Goal: Task Accomplishment & Management: Manage account settings

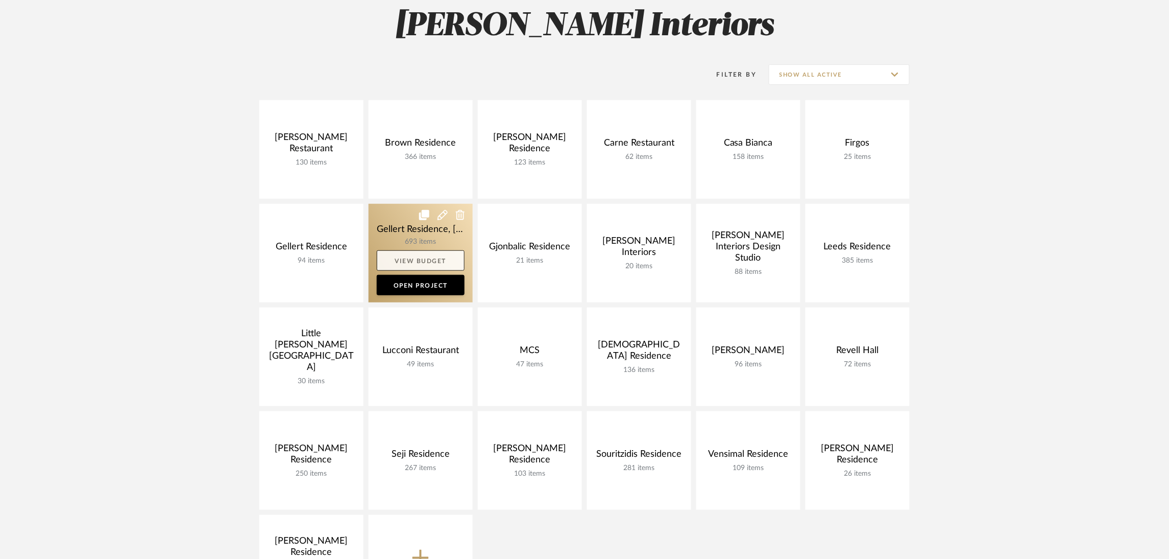
click at [405, 252] on link "View Budget" at bounding box center [421, 260] width 88 height 20
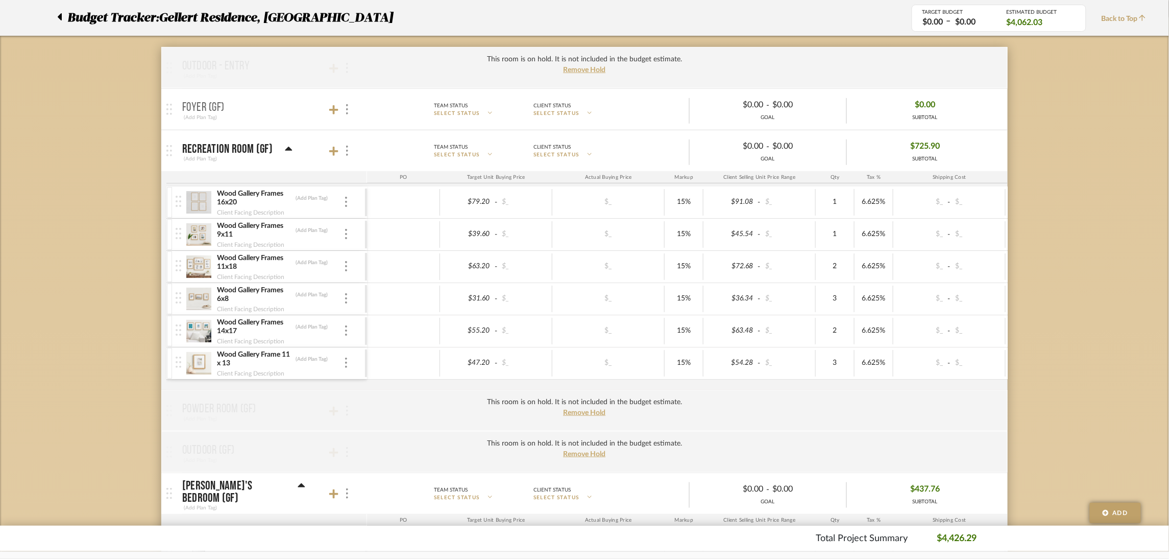
click at [56, 16] on div "Budget Tracker: Gellert Residence, Long Beach Township" at bounding box center [465, 18] width 847 height 18
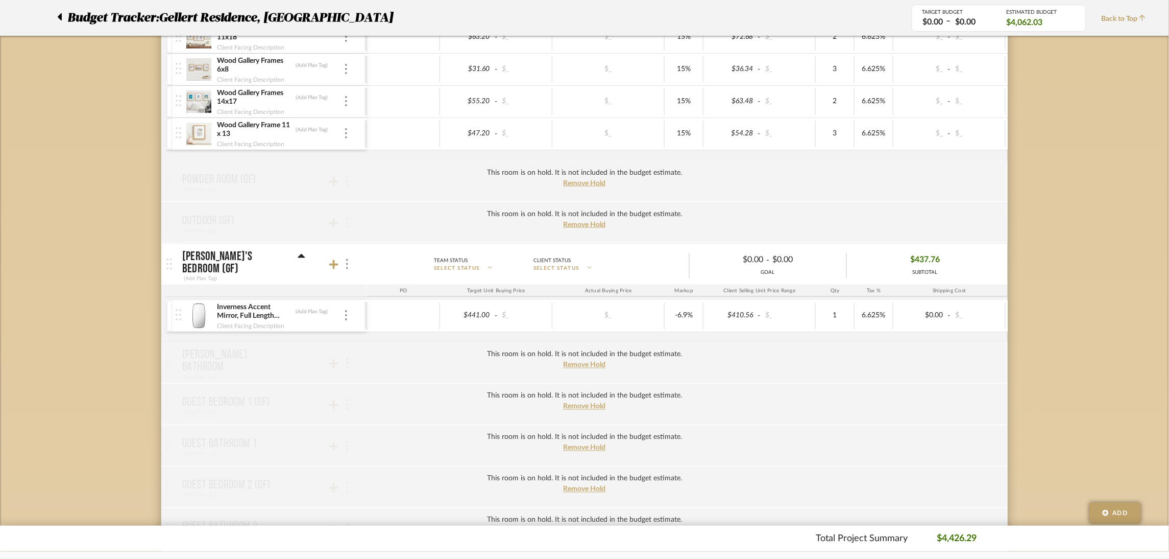
scroll to position [459, 0]
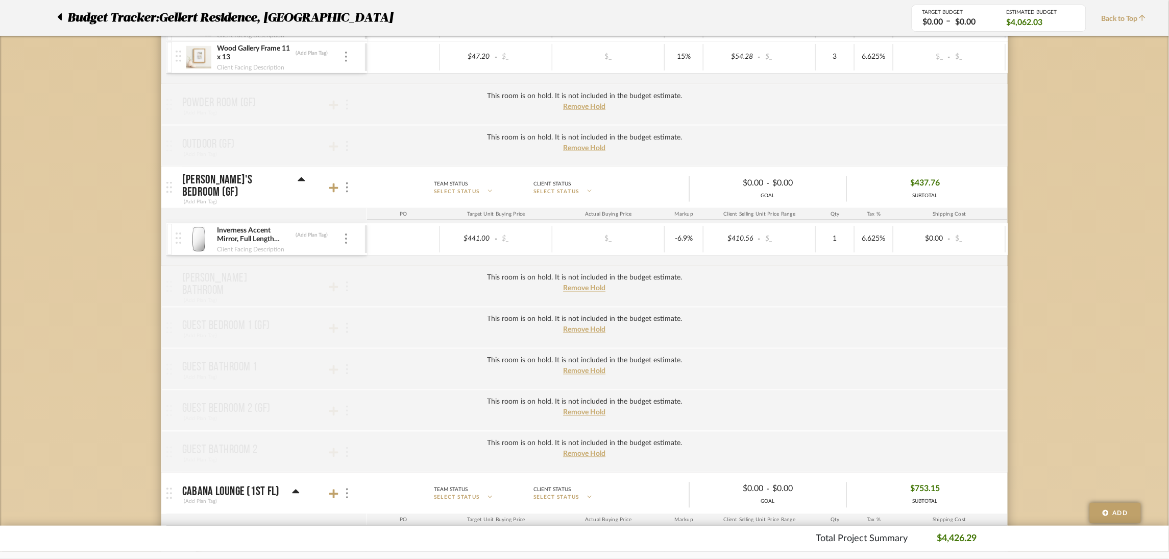
click at [203, 233] on img at bounding box center [198, 239] width 25 height 25
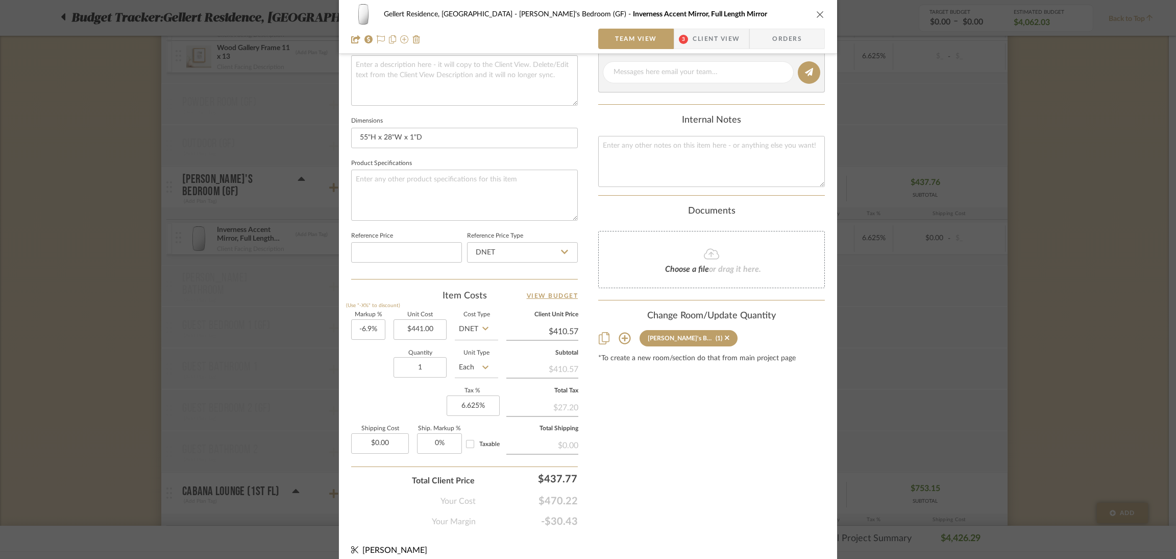
scroll to position [387, 0]
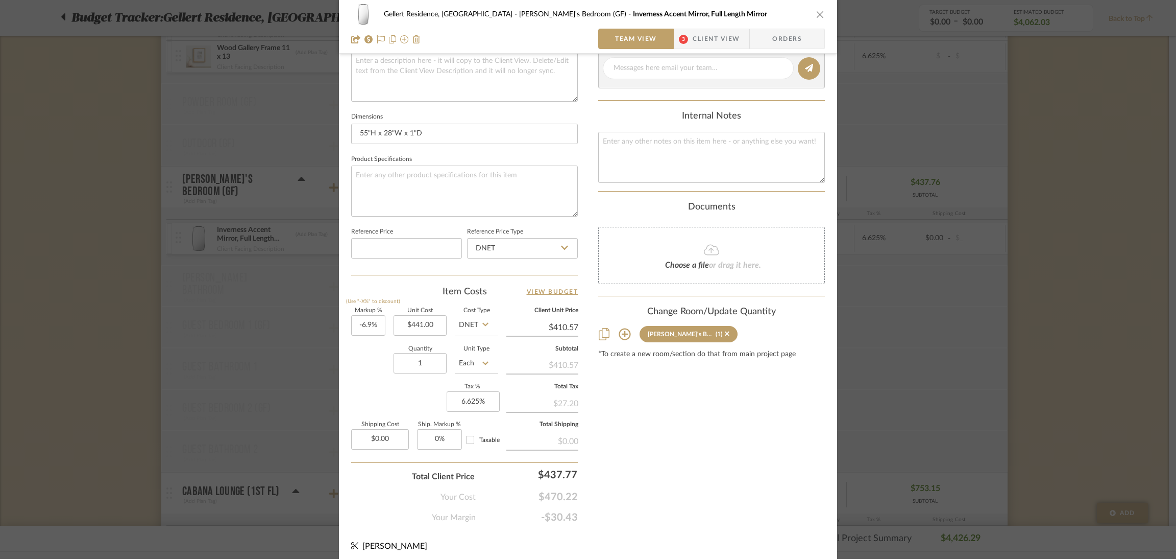
click at [811, 21] on div "Gellert Residence, Long Beach Township Aaron's Bedroom (GF) Inverness Accent Mi…" at bounding box center [588, 14] width 474 height 20
click at [817, 10] on icon "close" at bounding box center [820, 14] width 8 height 8
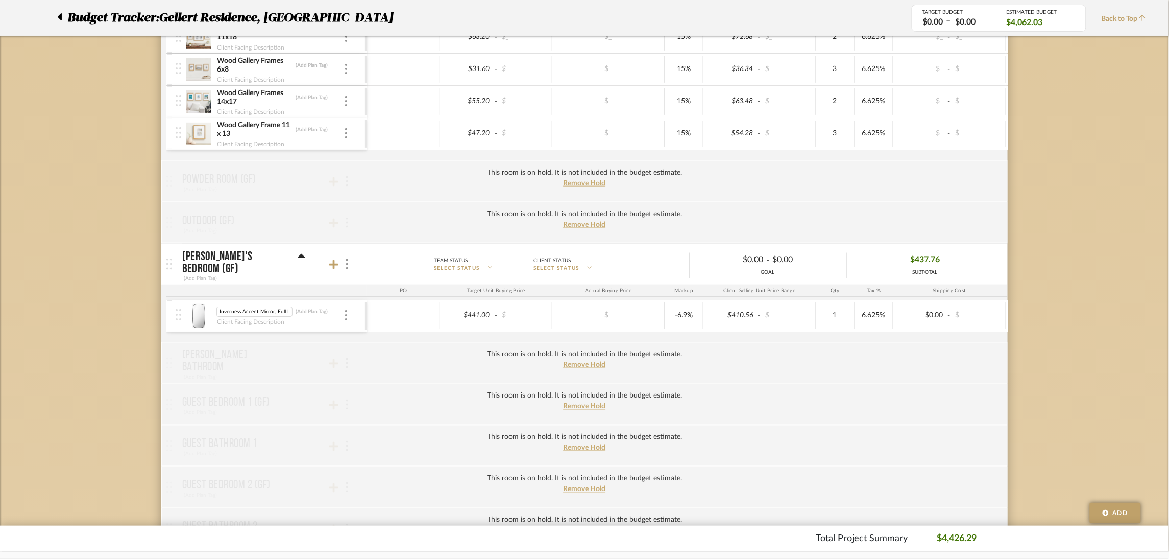
scroll to position [0, 26]
click at [198, 312] on img at bounding box center [198, 315] width 25 height 25
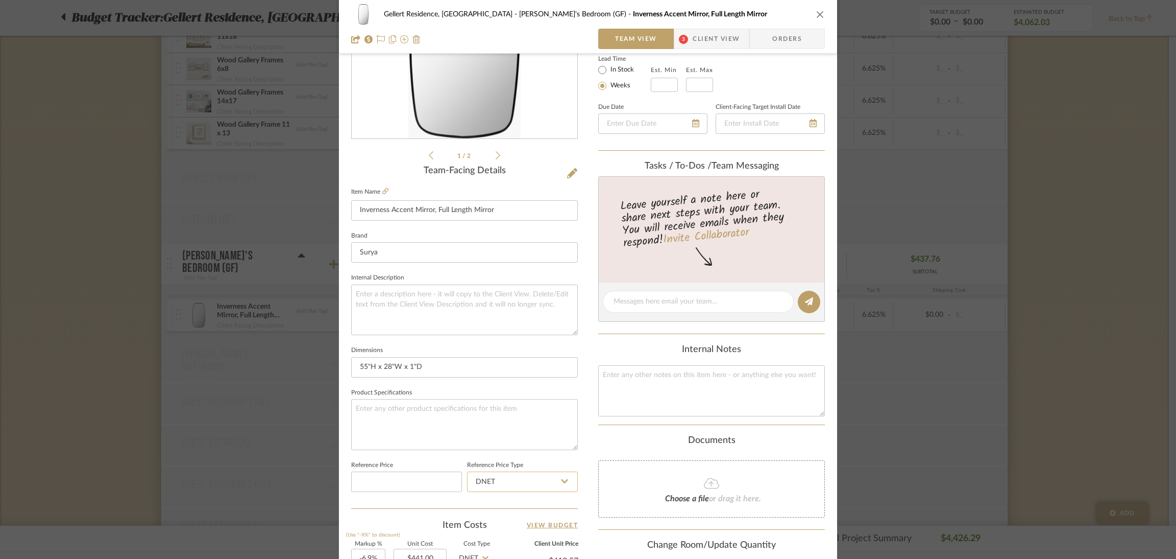
scroll to position [77, 0]
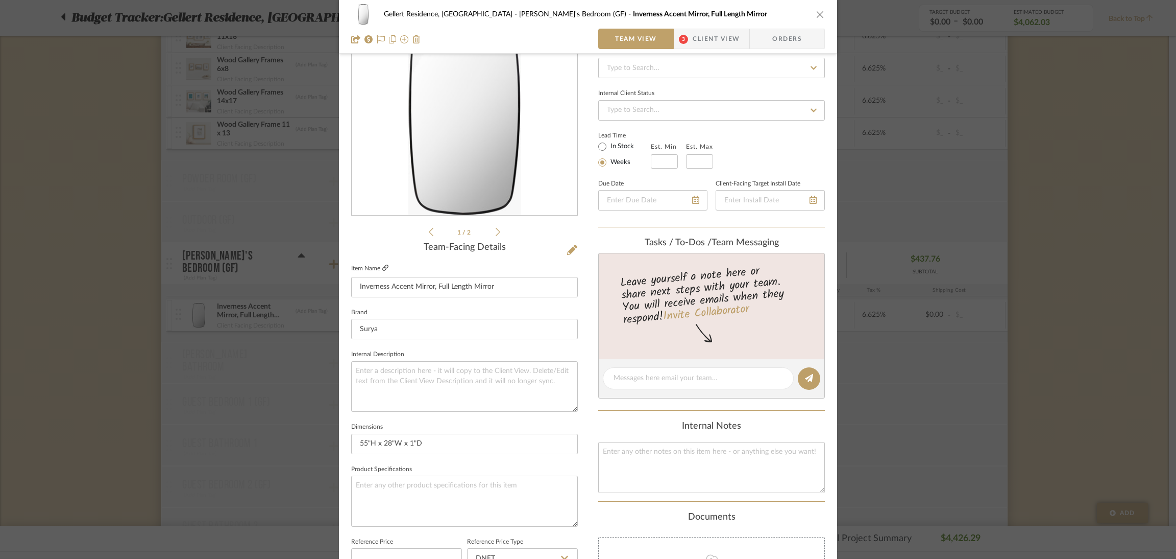
click at [382, 267] on icon at bounding box center [385, 268] width 6 height 6
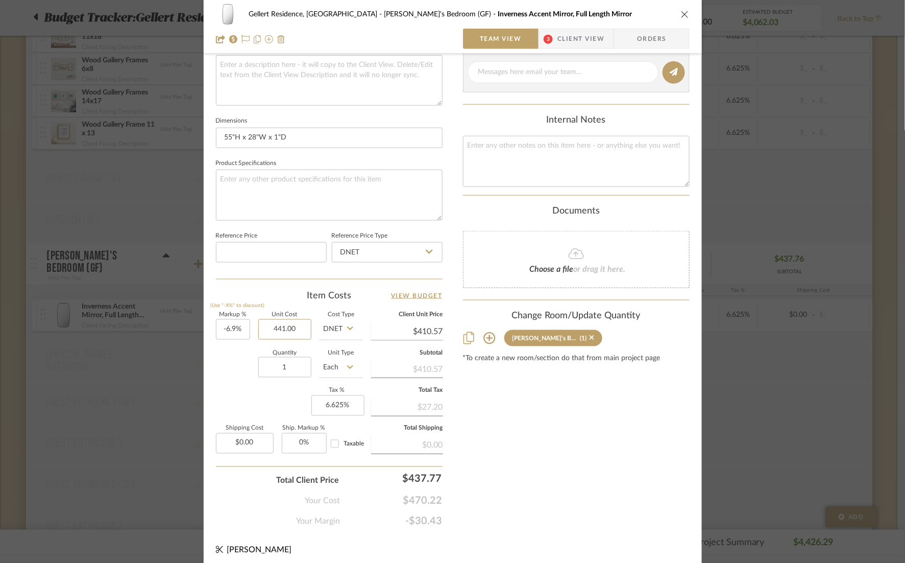
scroll to position [382, 0]
type input "$441.00"
click at [496, 412] on div "Content here copies to Client View - confirm visibility there. Show in Client D…" at bounding box center [576, 108] width 227 height 840
click at [684, 13] on icon "close" at bounding box center [685, 14] width 8 height 8
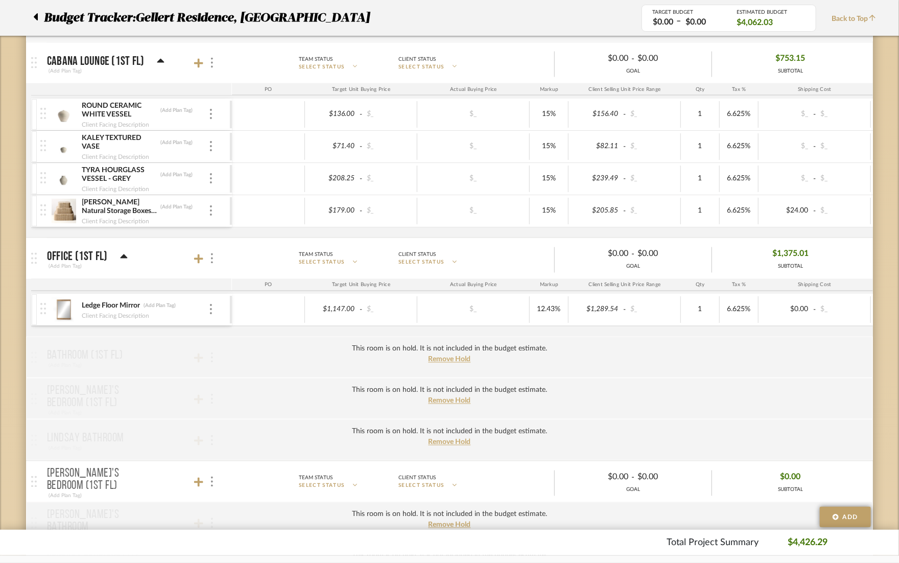
scroll to position [919, 0]
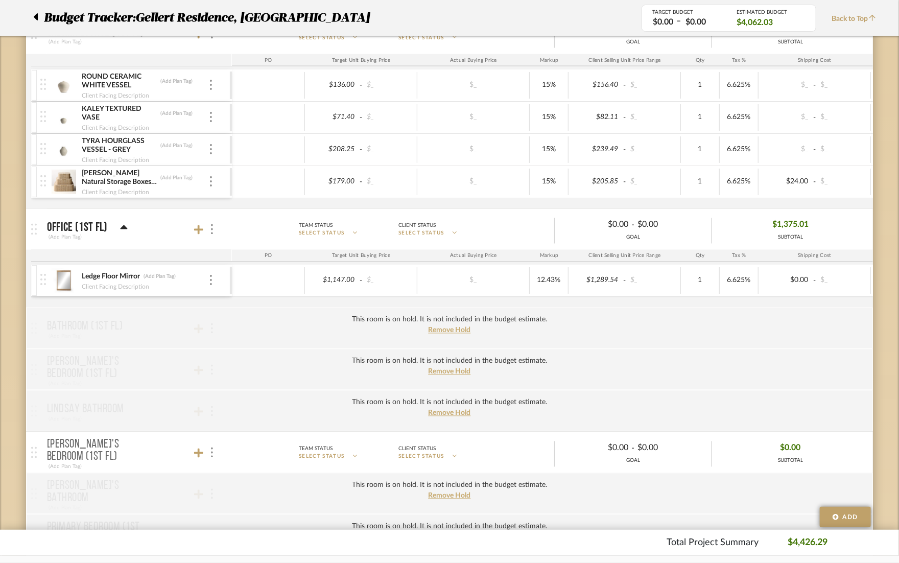
click at [167, 282] on div "Client Facing Description" at bounding box center [144, 286] width 127 height 8
click at [72, 279] on img at bounding box center [63, 281] width 25 height 25
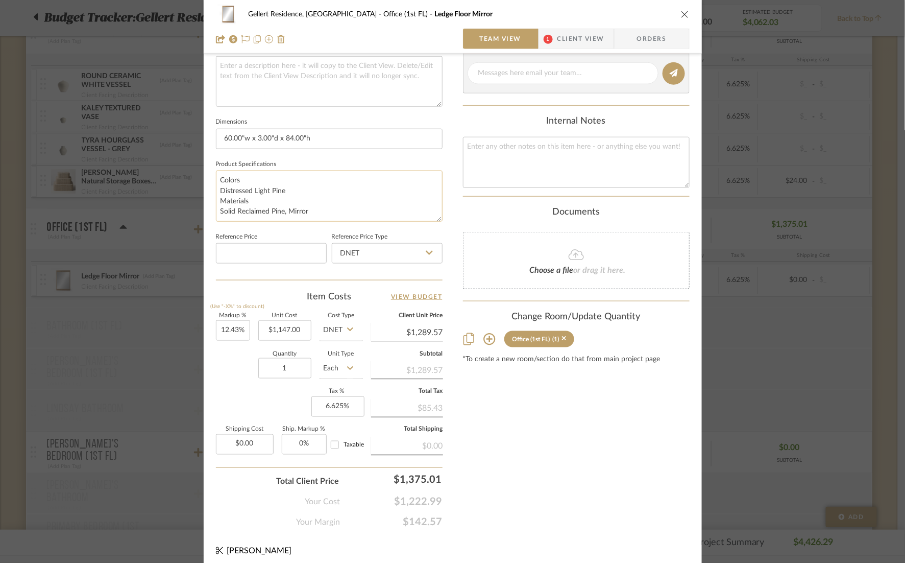
scroll to position [382, 0]
click at [680, 7] on div "Gellert Residence, [GEOGRAPHIC_DATA] (1st FL) Ledge Floor Mirror" at bounding box center [453, 14] width 474 height 20
click at [676, 22] on div "Gellert Residence, [GEOGRAPHIC_DATA] (1st FL) Ledge Floor Mirror" at bounding box center [453, 14] width 474 height 20
click at [684, 13] on icon "close" at bounding box center [685, 14] width 8 height 8
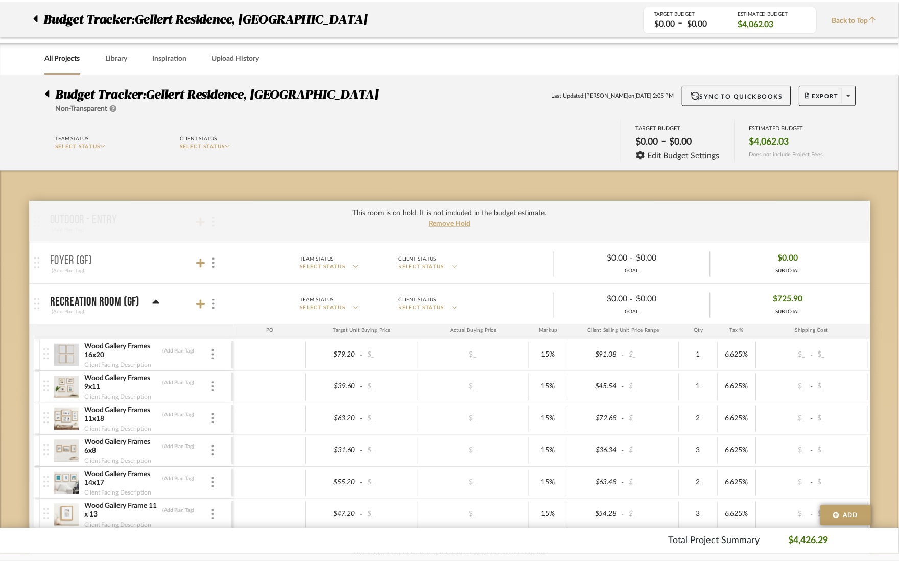
scroll to position [919, 0]
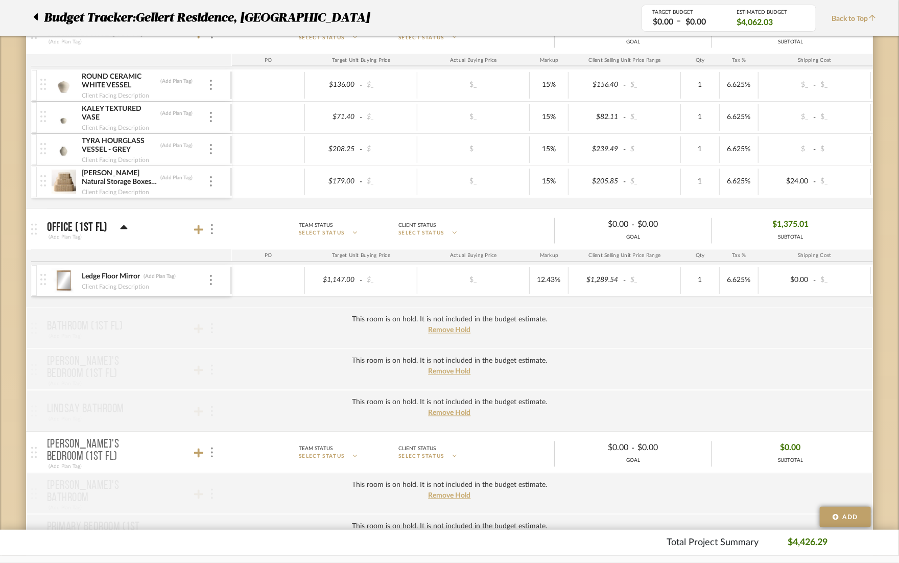
click at [72, 286] on img at bounding box center [63, 281] width 25 height 25
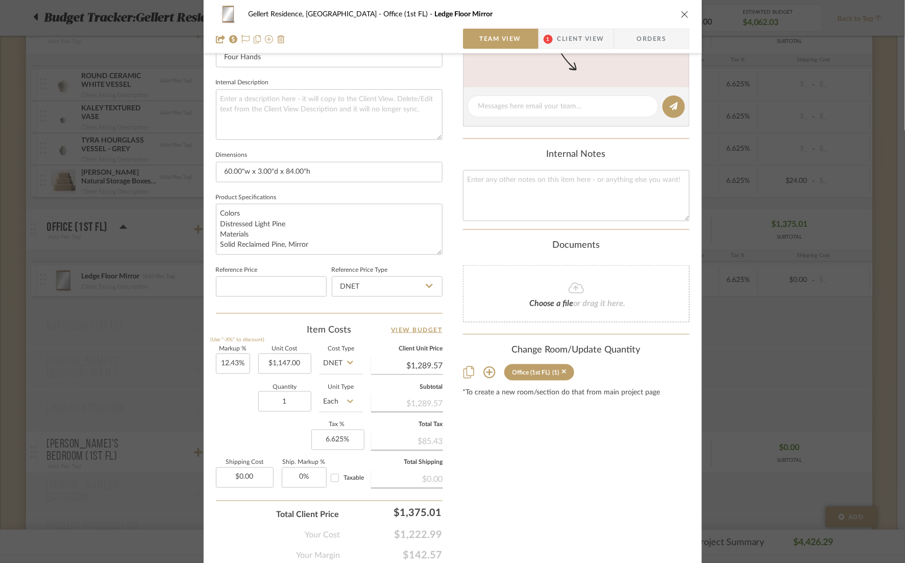
scroll to position [382, 0]
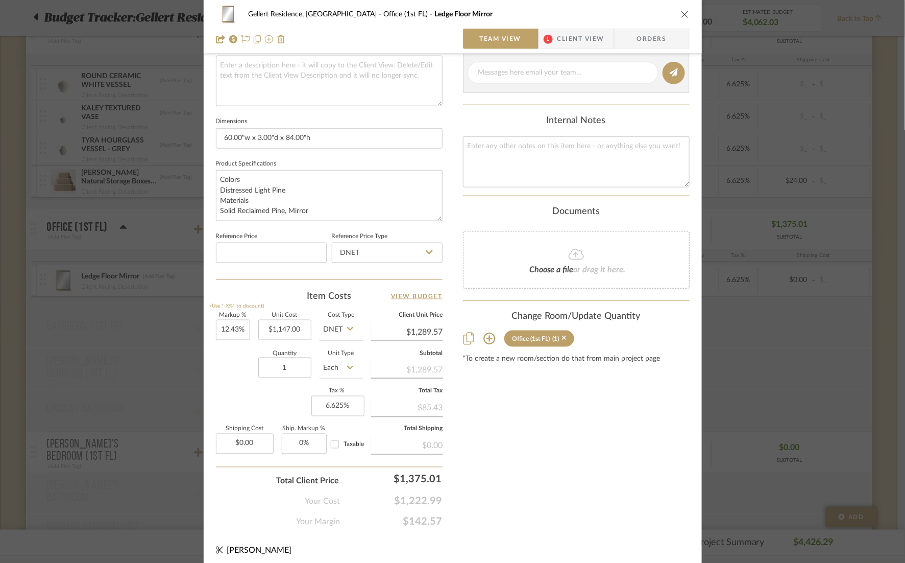
click at [685, 15] on icon "close" at bounding box center [685, 14] width 8 height 8
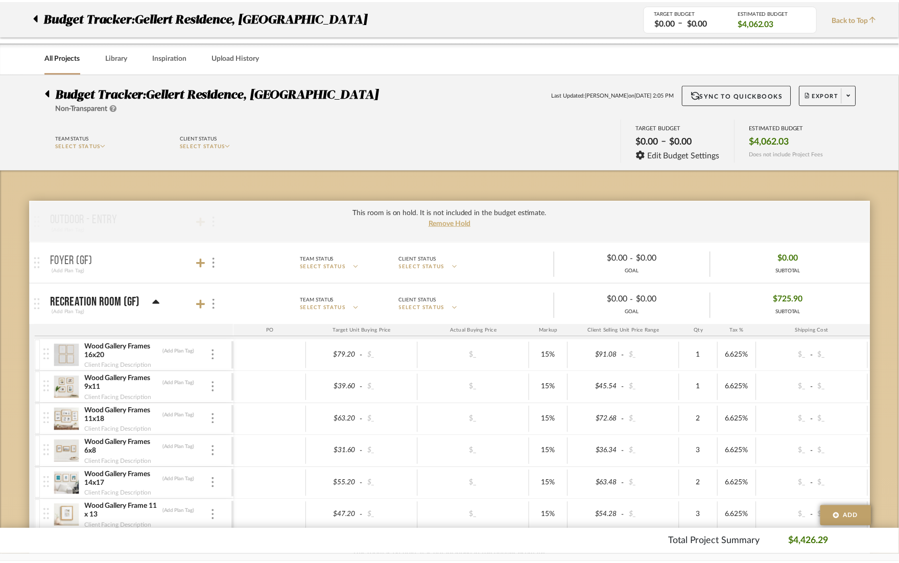
scroll to position [919, 0]
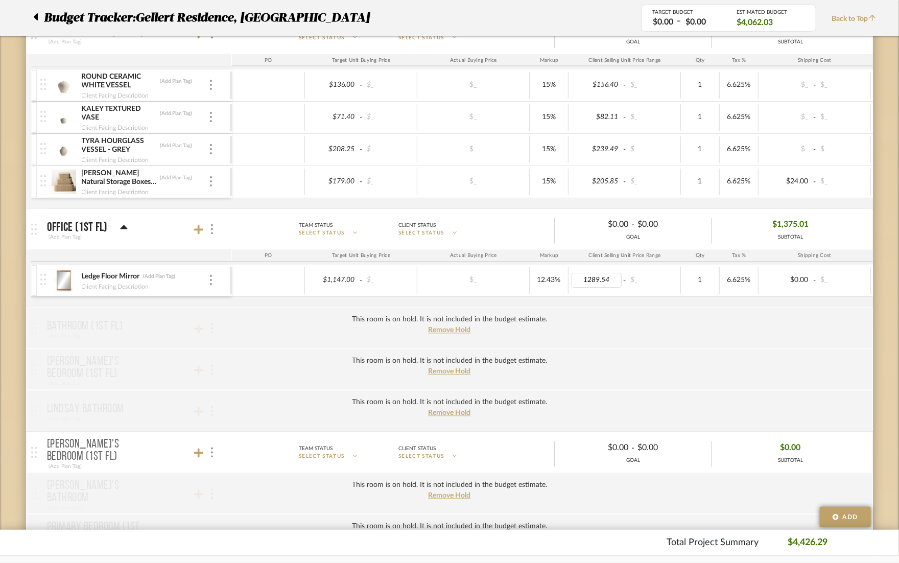
click at [614, 280] on input "1289.54" at bounding box center [596, 280] width 50 height 15
click at [620, 334] on div "This room is on hold. It is not included in the budget estimate. Remove Hold" at bounding box center [449, 327] width 847 height 41
click at [59, 282] on img at bounding box center [63, 281] width 25 height 25
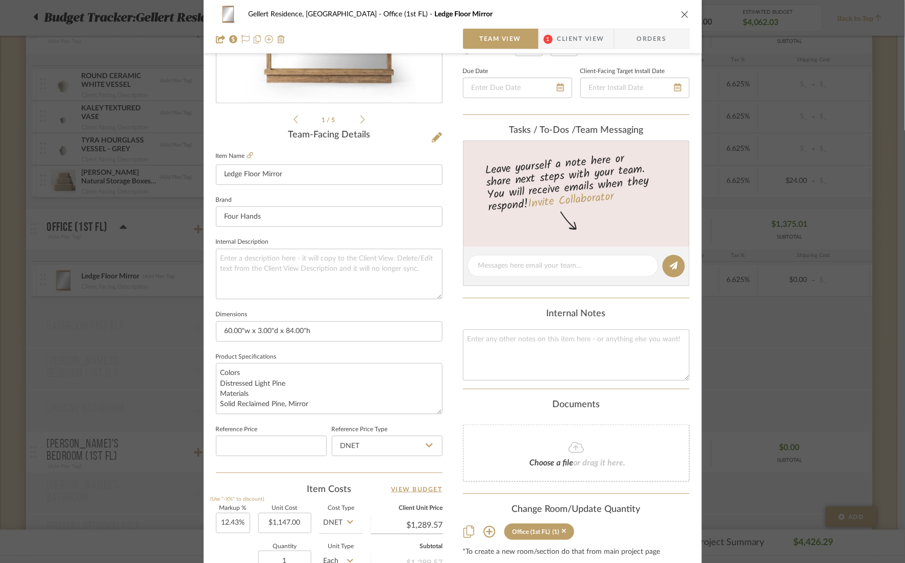
scroll to position [229, 0]
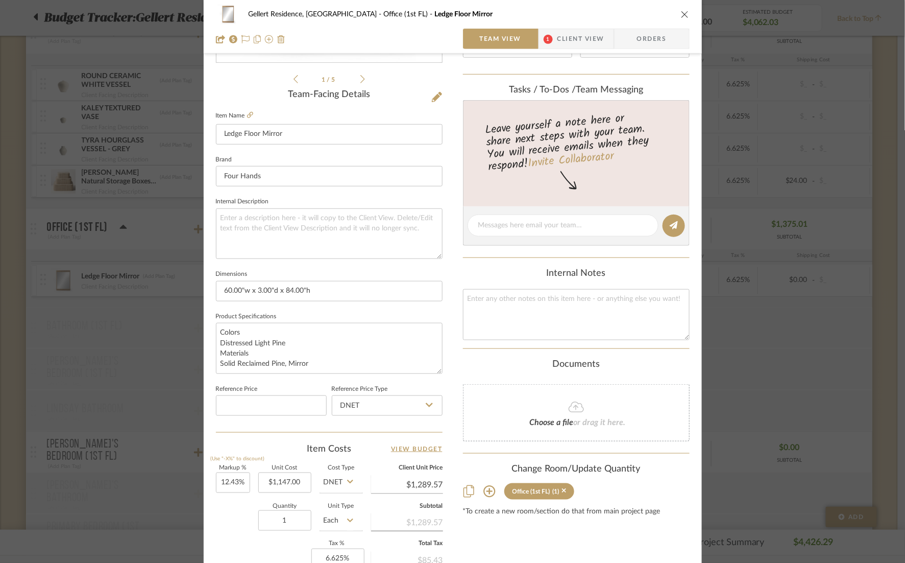
click at [693, 15] on div "Gellert Residence, Long Beach Township Office (1st FL) Ledge Floor Mirror Team …" at bounding box center [453, 27] width 498 height 54
click at [783, 39] on div "Gellert Residence, [GEOGRAPHIC_DATA] Office (1st FL) Ledge Floor Mirror Team Vi…" at bounding box center [452, 281] width 905 height 563
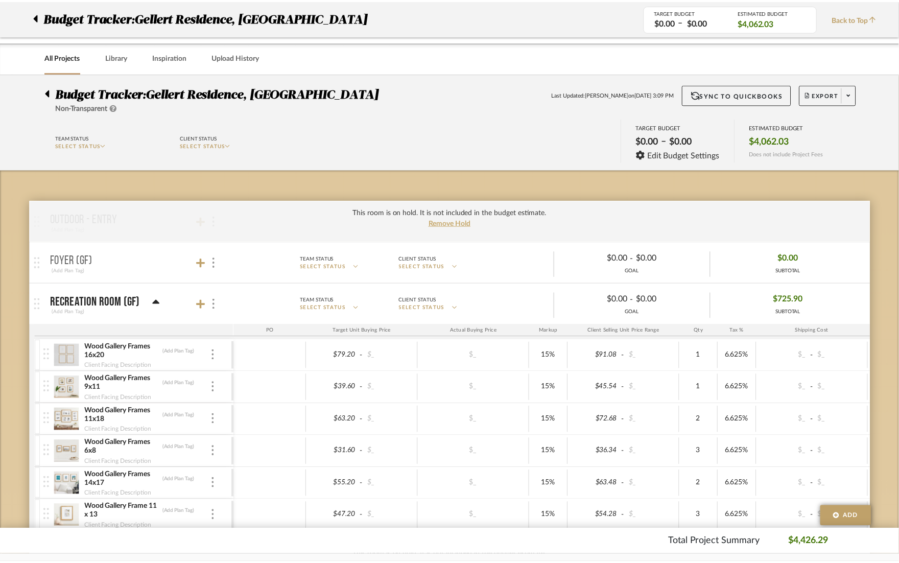
scroll to position [919, 0]
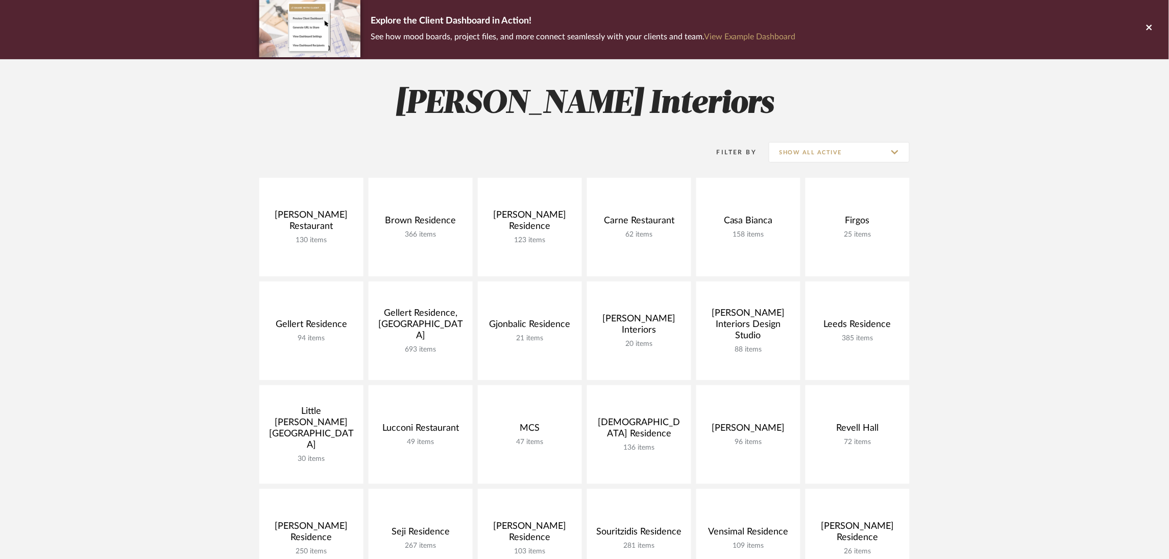
scroll to position [153, 0]
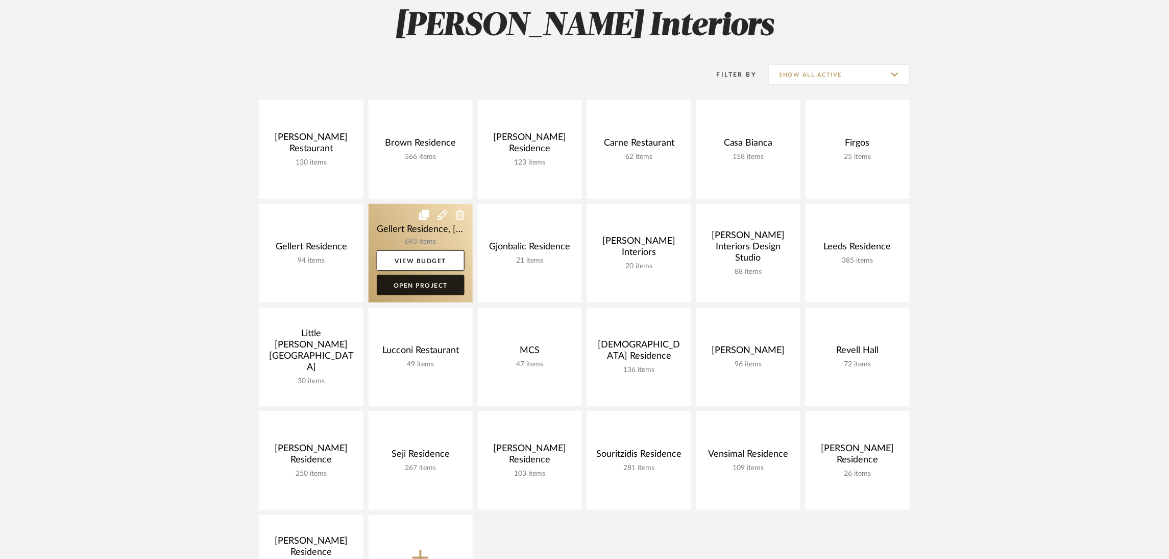
click at [423, 285] on link "Open Project" at bounding box center [421, 285] width 88 height 20
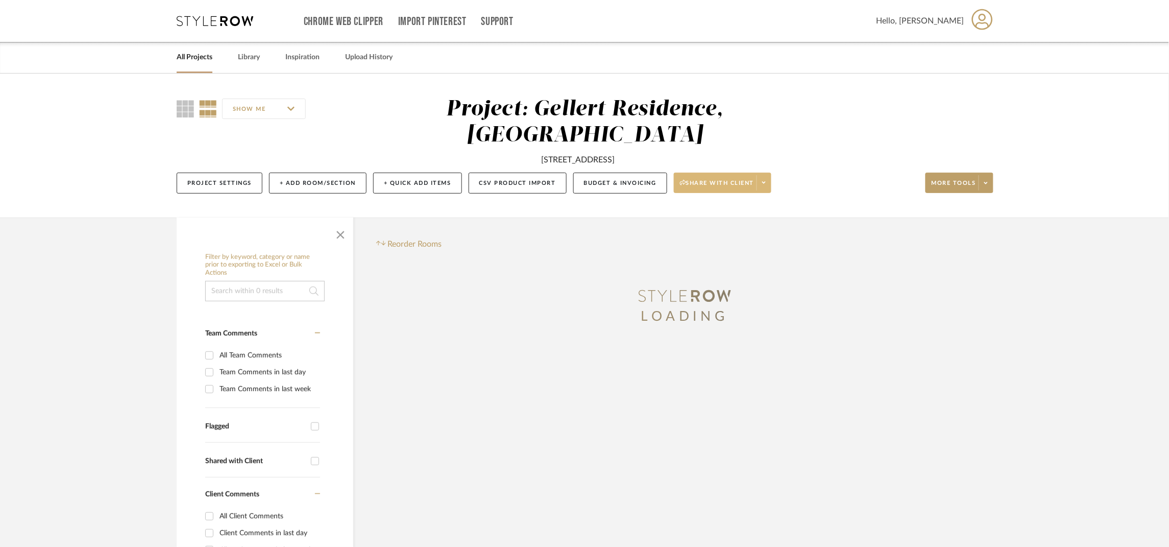
click at [696, 178] on button "Share with client" at bounding box center [723, 183] width 98 height 20
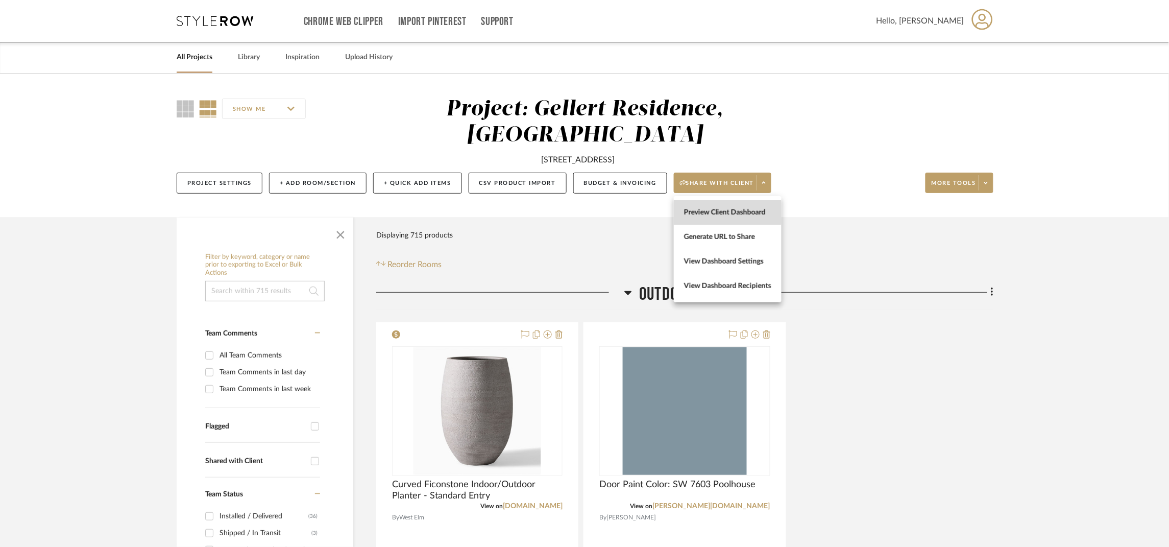
click at [710, 211] on span "Preview Client Dashboard" at bounding box center [727, 212] width 87 height 9
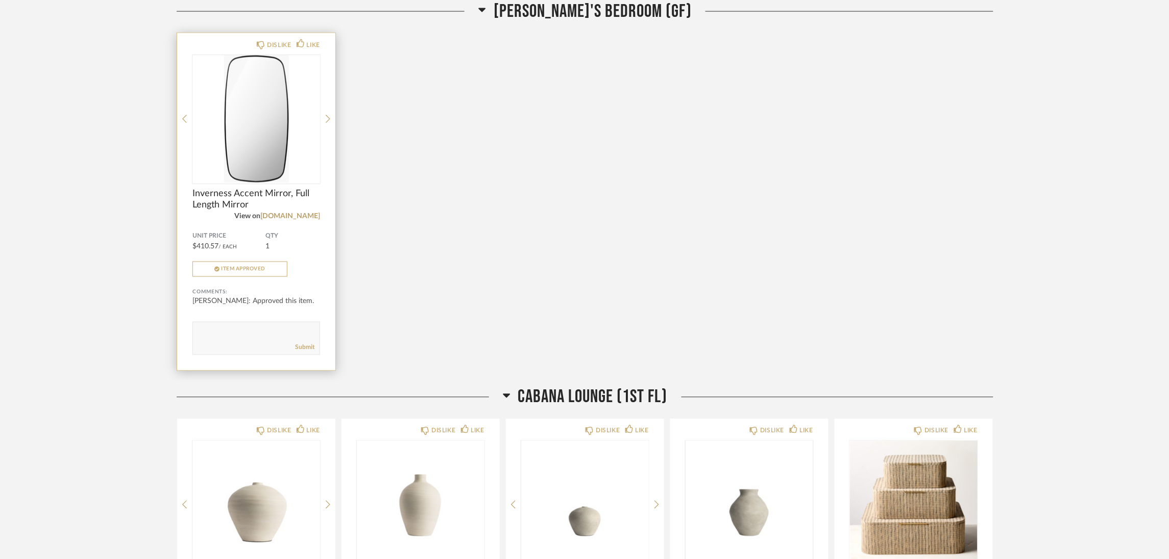
scroll to position [613, 0]
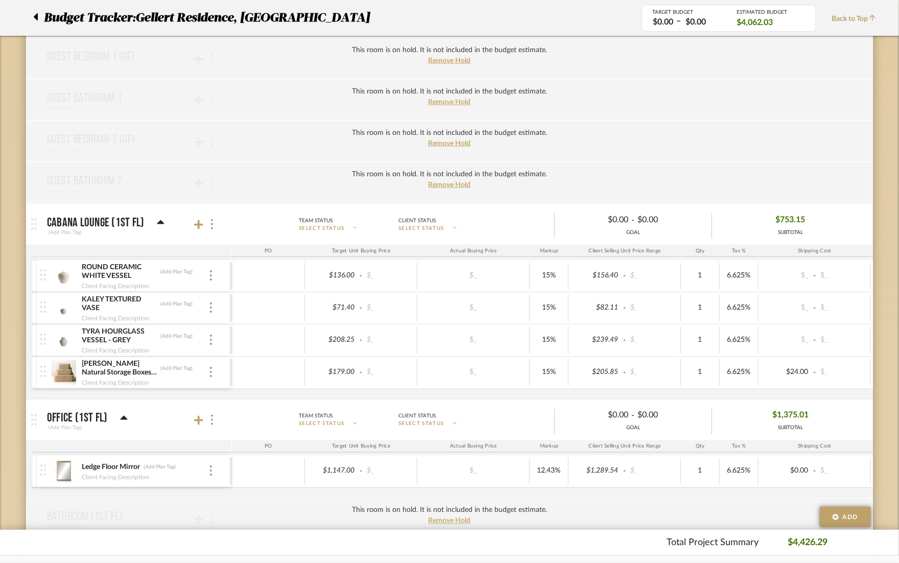
scroll to position [842, 0]
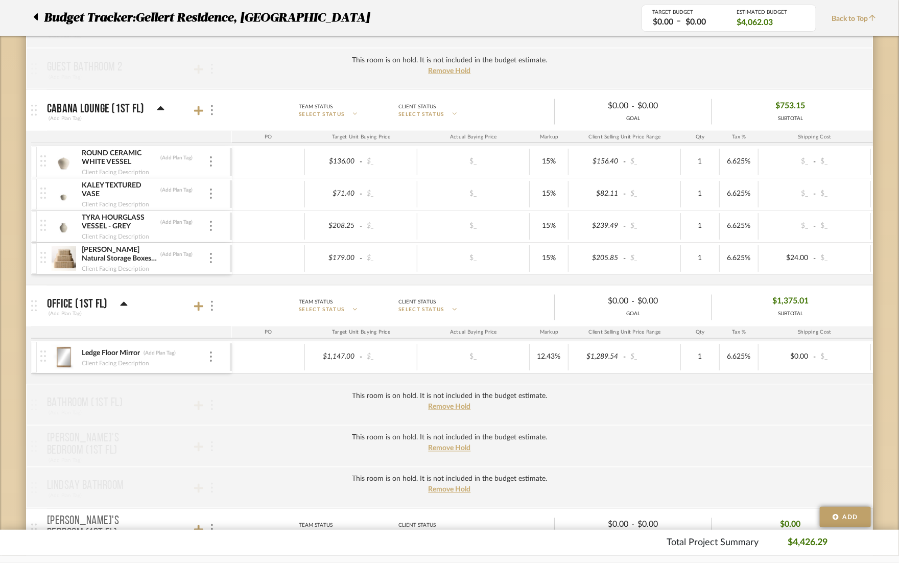
click at [691, 400] on div "This room is on hold. It is not included in the budget estimate. Remove Hold" at bounding box center [449, 404] width 847 height 41
click at [79, 362] on div "Ledge Floor Mirror (Add Plan Tag) Client Facing Description" at bounding box center [134, 358] width 189 height 32
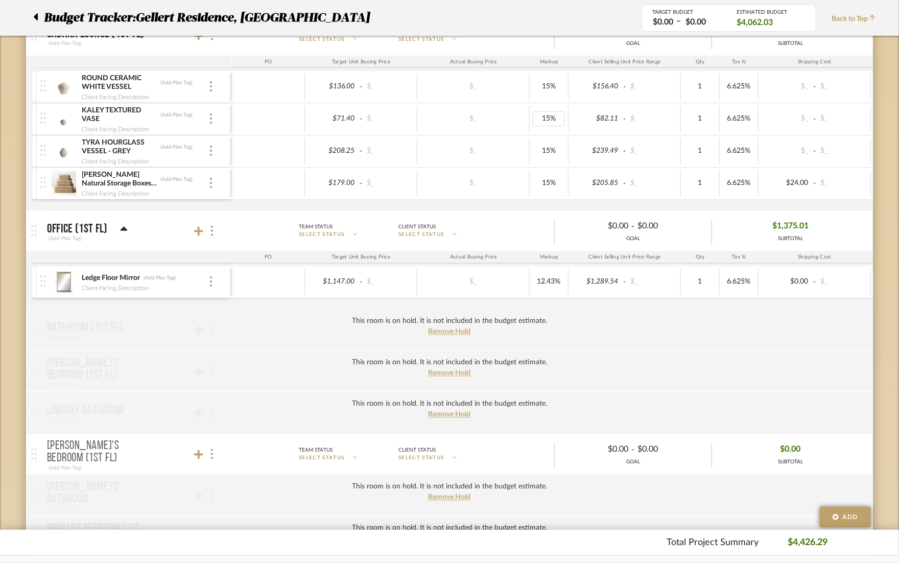
scroll to position [919, 0]
click at [66, 285] on img at bounding box center [63, 281] width 25 height 25
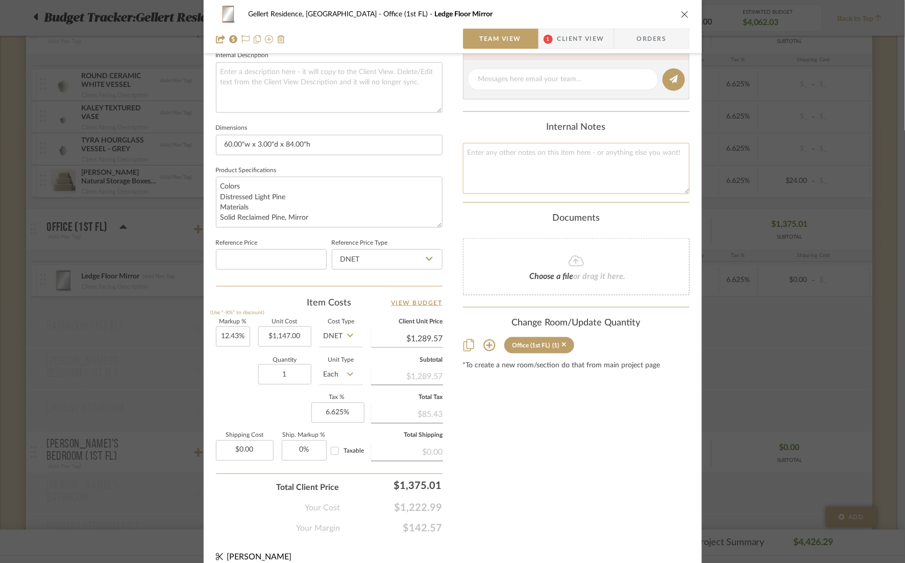
scroll to position [382, 0]
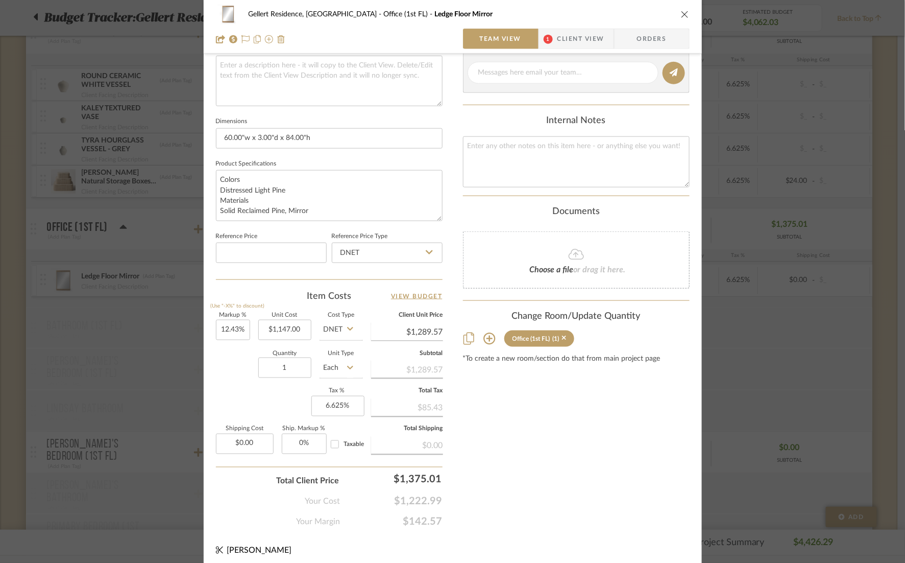
click at [679, 19] on div "Gellert Residence, [GEOGRAPHIC_DATA] (1st FL) Ledge Floor Mirror" at bounding box center [453, 14] width 474 height 20
click at [684, 23] on div "Gellert Residence, [GEOGRAPHIC_DATA] (1st FL) Ledge Floor Mirror" at bounding box center [453, 14] width 474 height 20
click at [681, 17] on icon "close" at bounding box center [685, 14] width 8 height 8
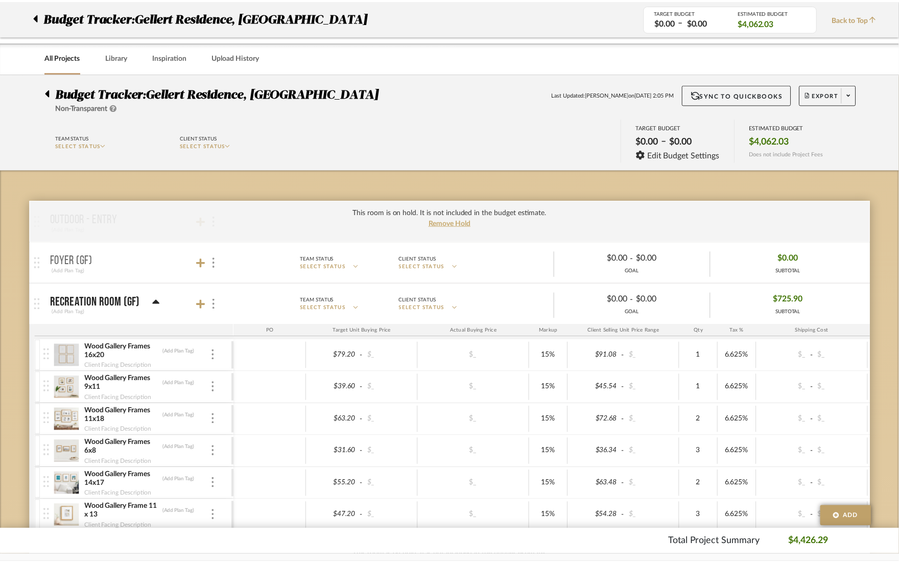
scroll to position [919, 0]
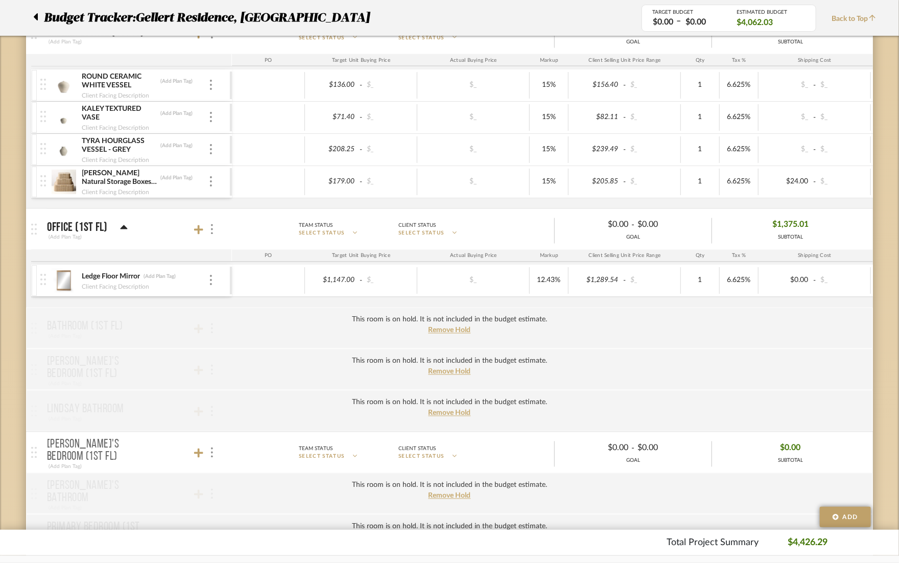
click at [65, 282] on img at bounding box center [63, 281] width 25 height 25
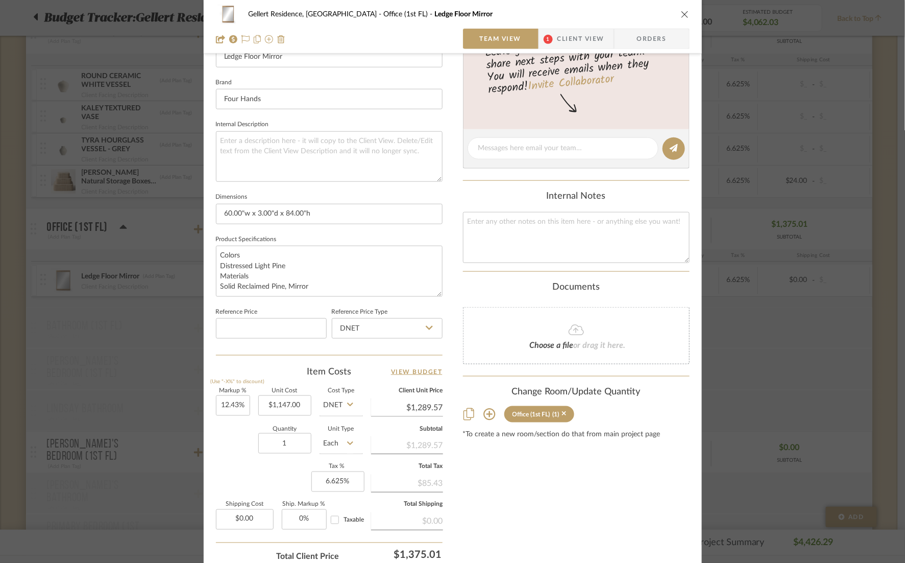
scroll to position [382, 0]
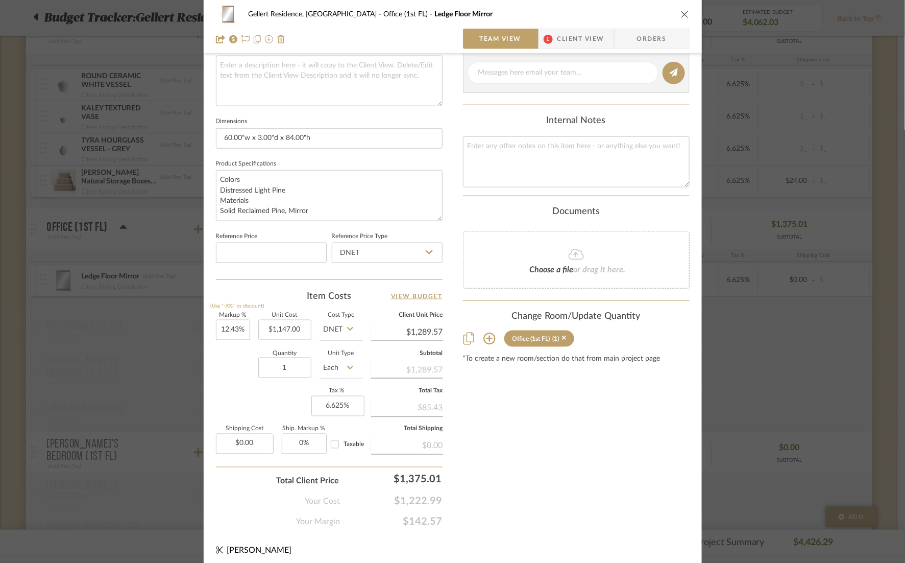
click at [681, 14] on icon "close" at bounding box center [685, 14] width 8 height 8
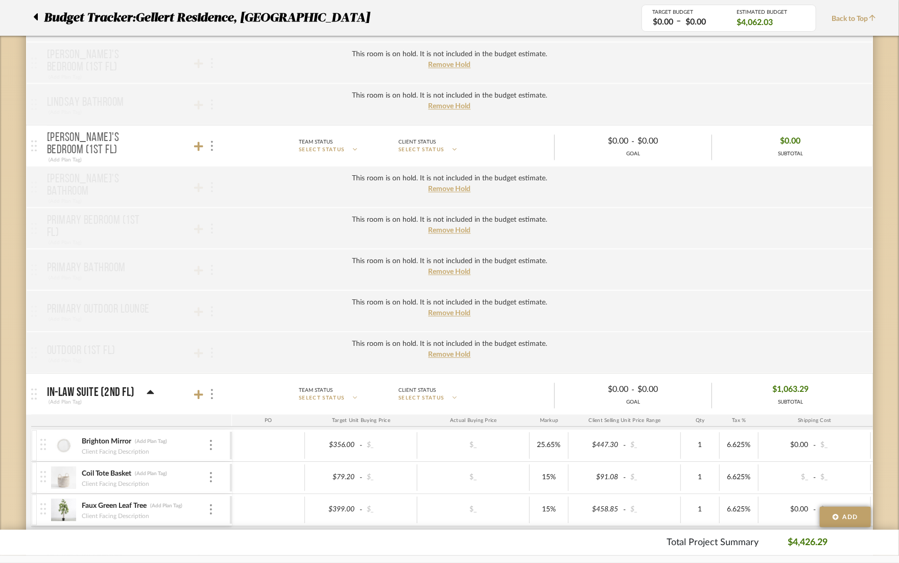
scroll to position [1302, 0]
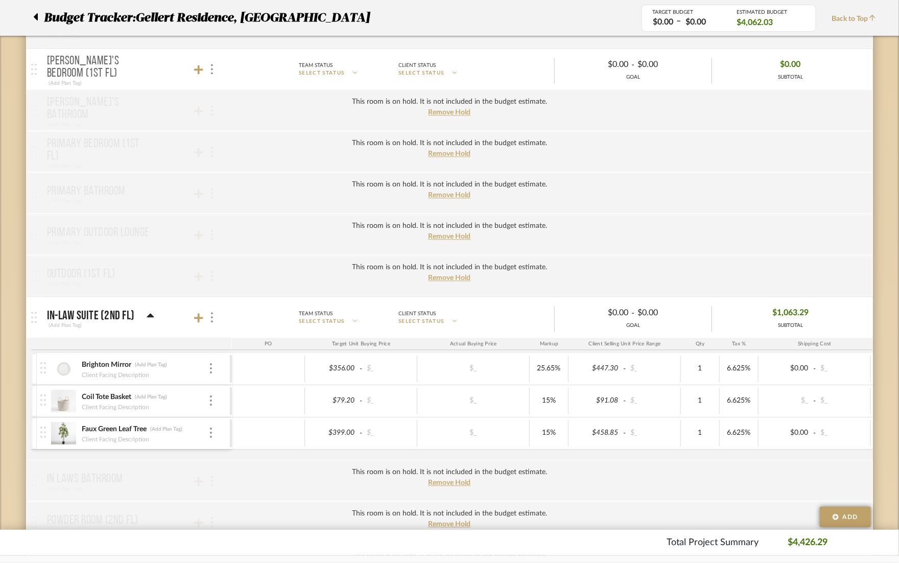
click at [63, 369] on img at bounding box center [63, 368] width 25 height 25
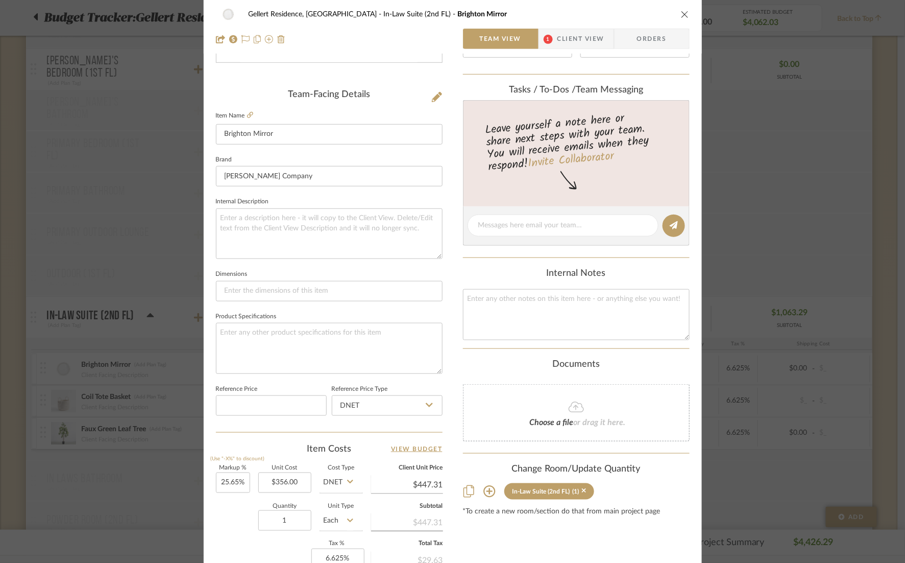
scroll to position [382, 0]
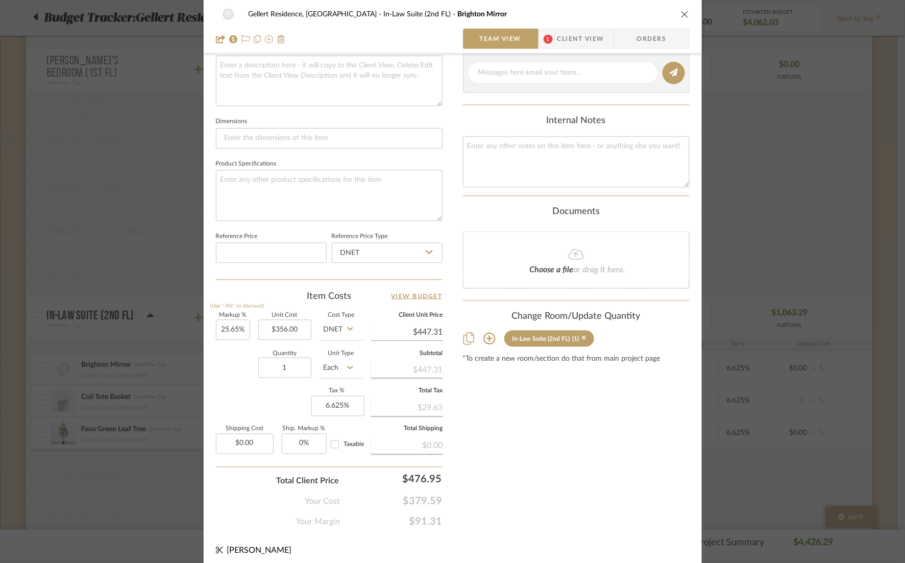
click at [684, 17] on icon "close" at bounding box center [685, 14] width 8 height 8
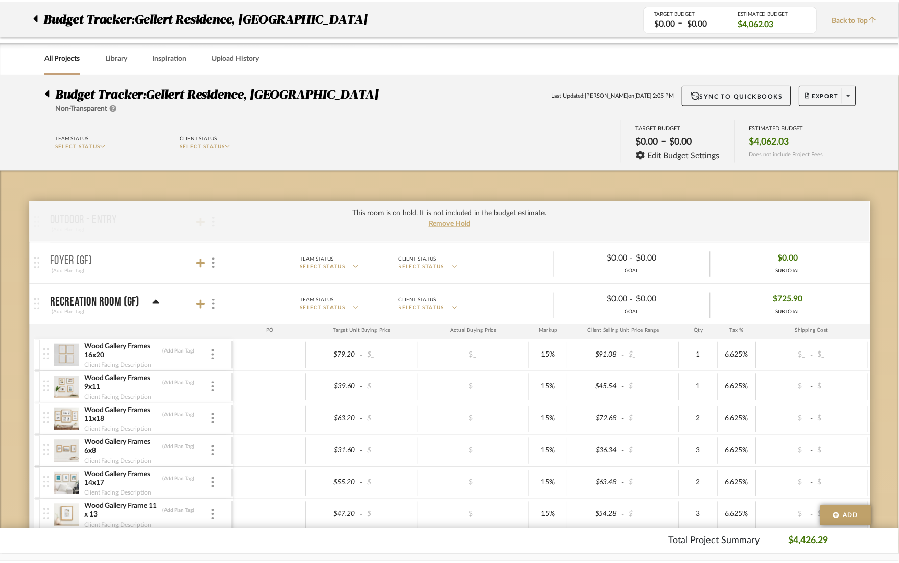
scroll to position [1302, 0]
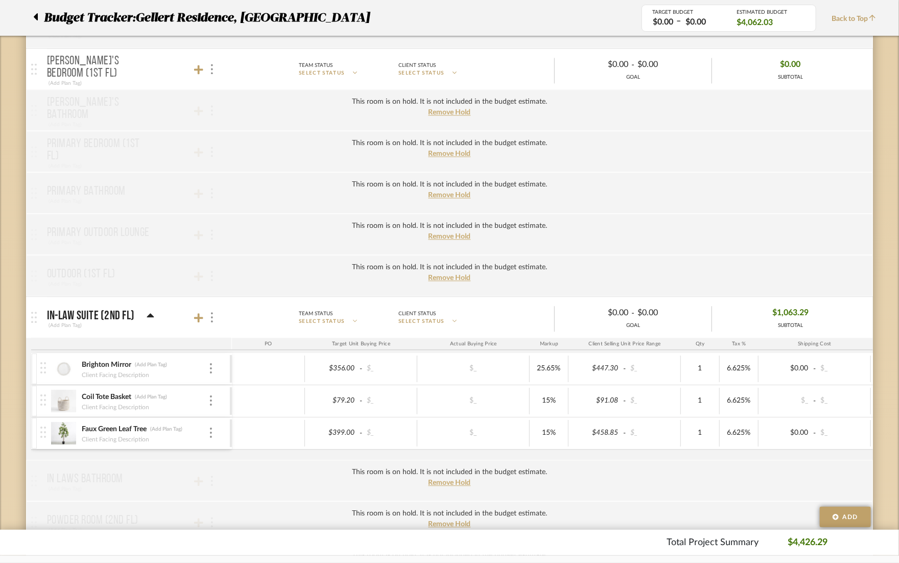
click at [56, 370] on img at bounding box center [63, 368] width 25 height 25
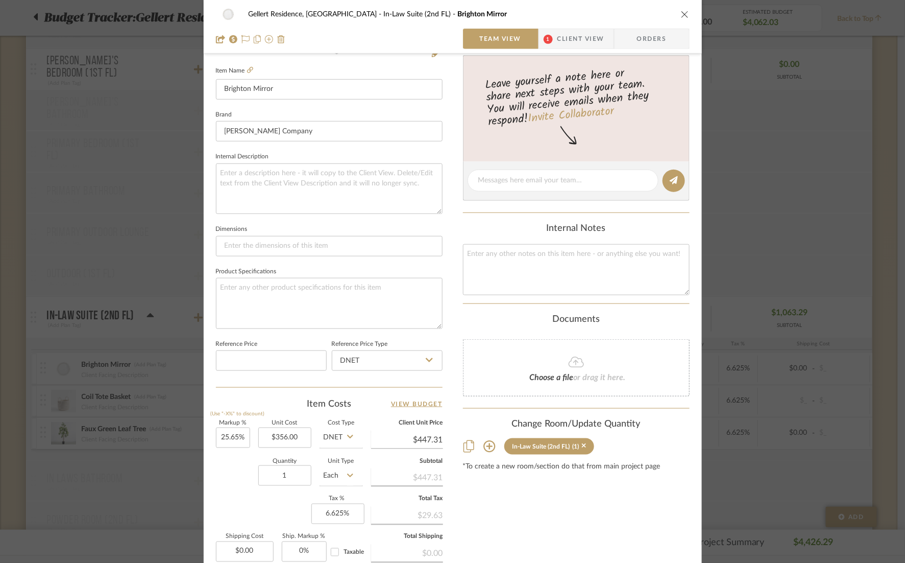
scroll to position [306, 0]
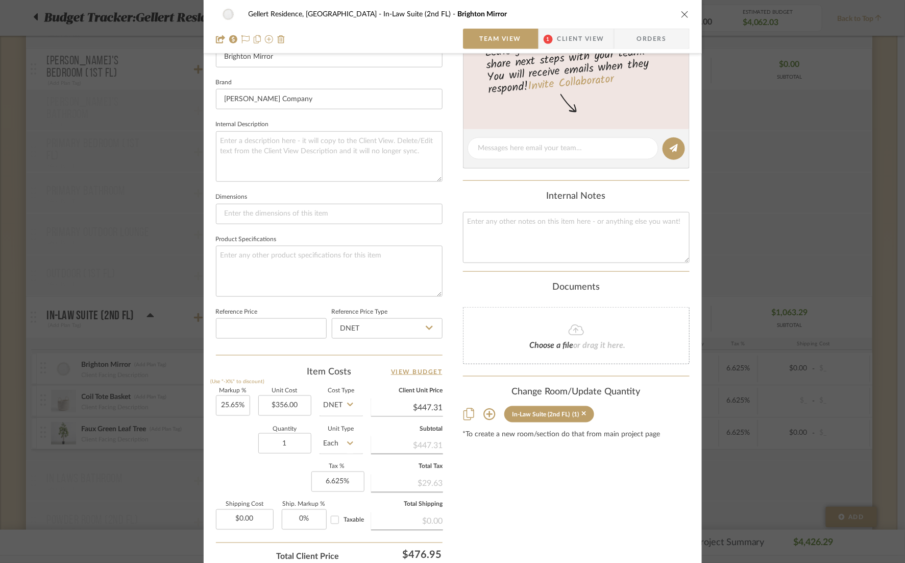
click at [684, 13] on icon "close" at bounding box center [685, 14] width 8 height 8
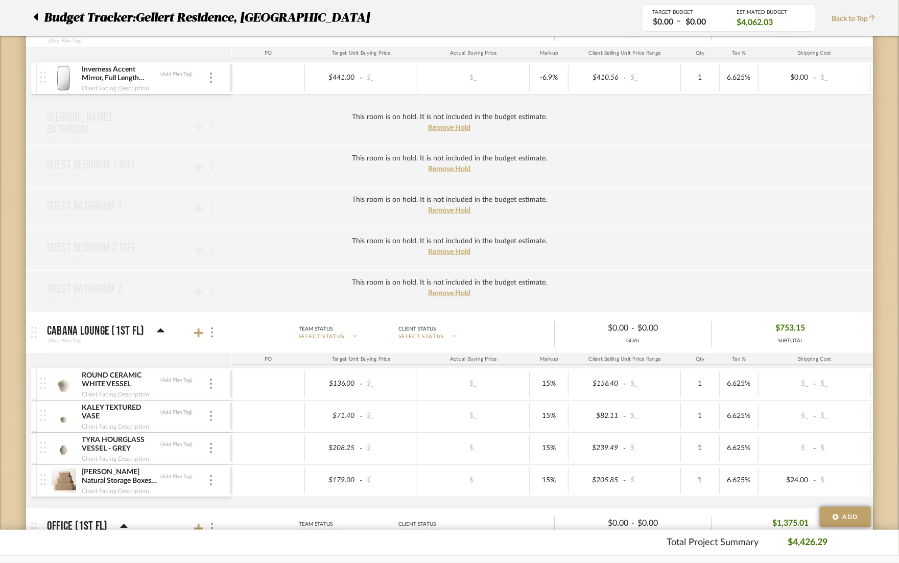
scroll to position [613, 0]
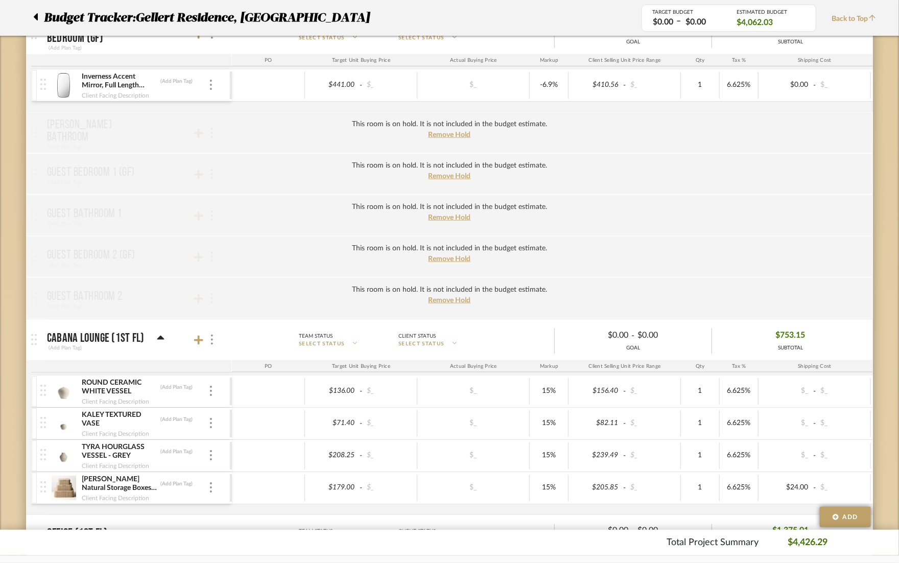
click at [69, 83] on img at bounding box center [63, 85] width 25 height 25
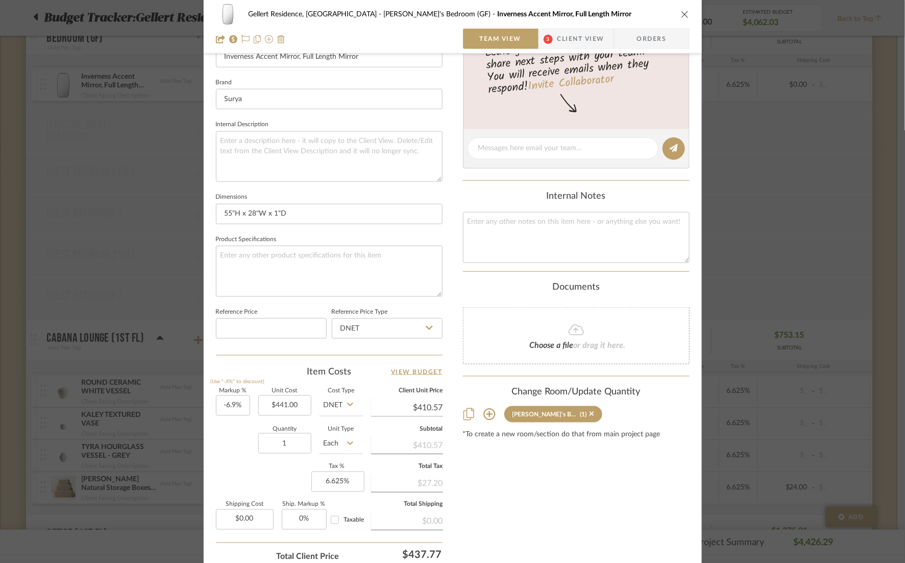
scroll to position [382, 0]
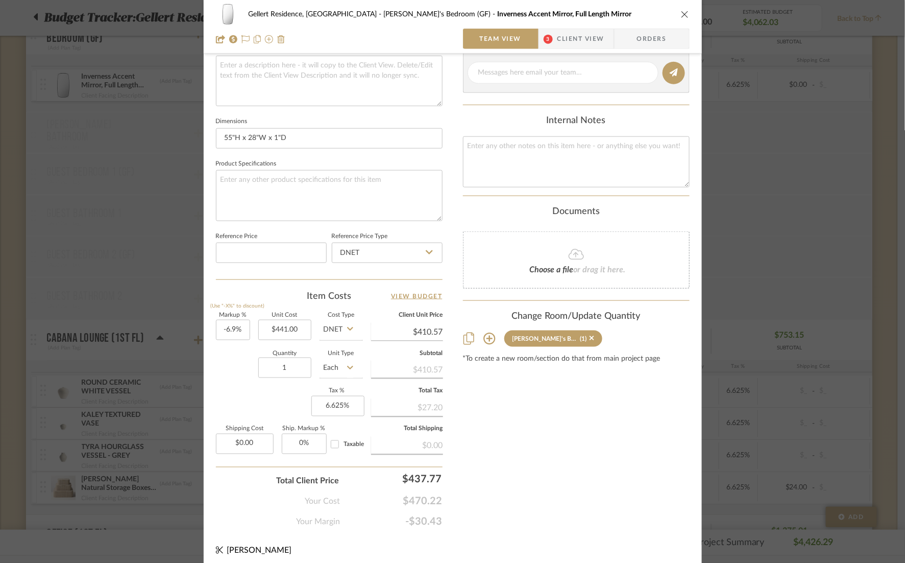
click at [770, 155] on div "Gellert Residence, [GEOGRAPHIC_DATA] [PERSON_NAME]'s Bedroom (GF) Inverness Acc…" at bounding box center [452, 281] width 905 height 563
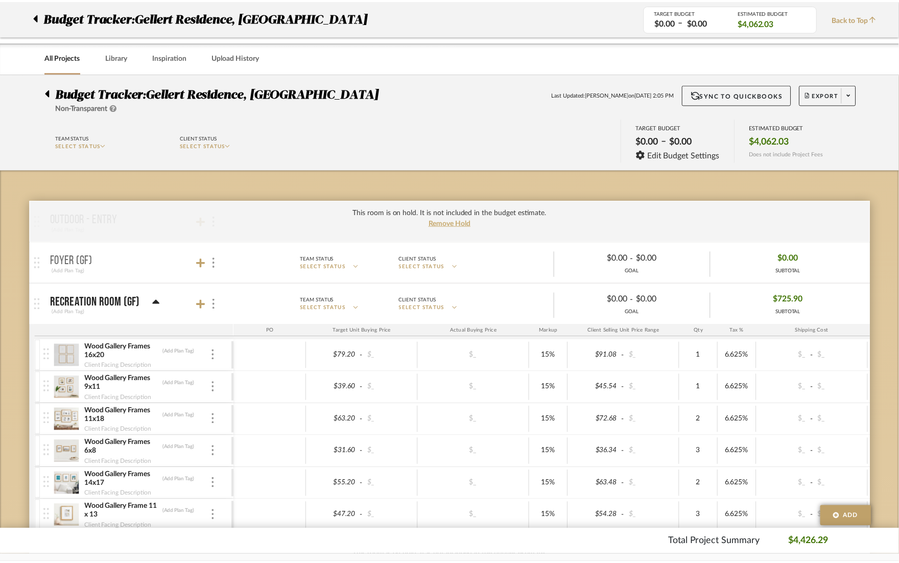
scroll to position [613, 0]
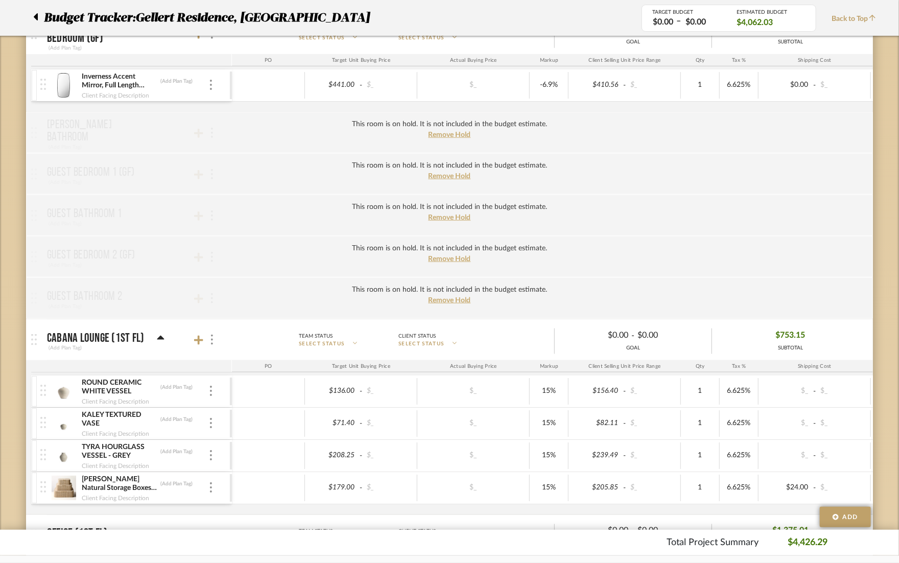
drag, startPoint x: 398, startPoint y: 556, endPoint x: 445, endPoint y: 560, distance: 47.7
click at [445, 560] on div at bounding box center [449, 559] width 899 height 8
click at [757, 92] on div "6.625%" at bounding box center [738, 85] width 39 height 27
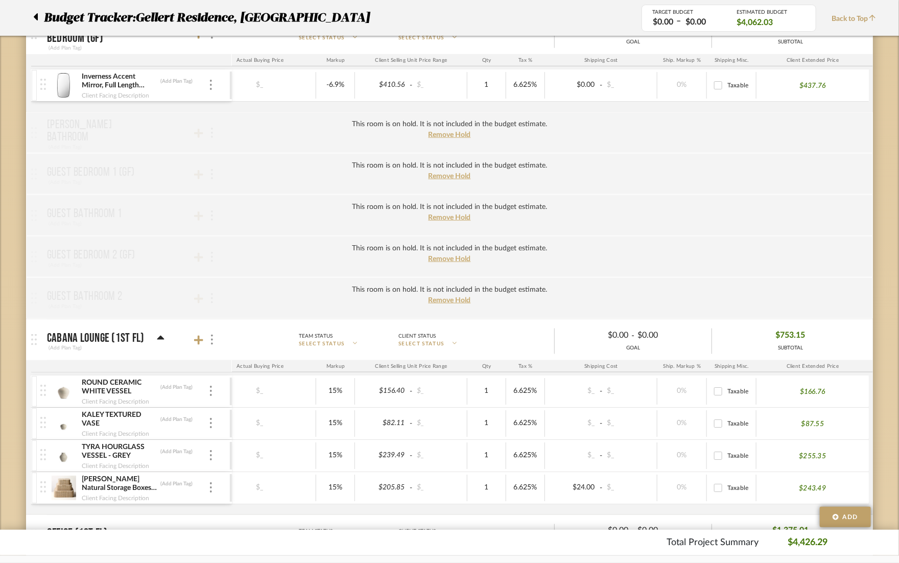
click at [66, 81] on img at bounding box center [63, 85] width 25 height 25
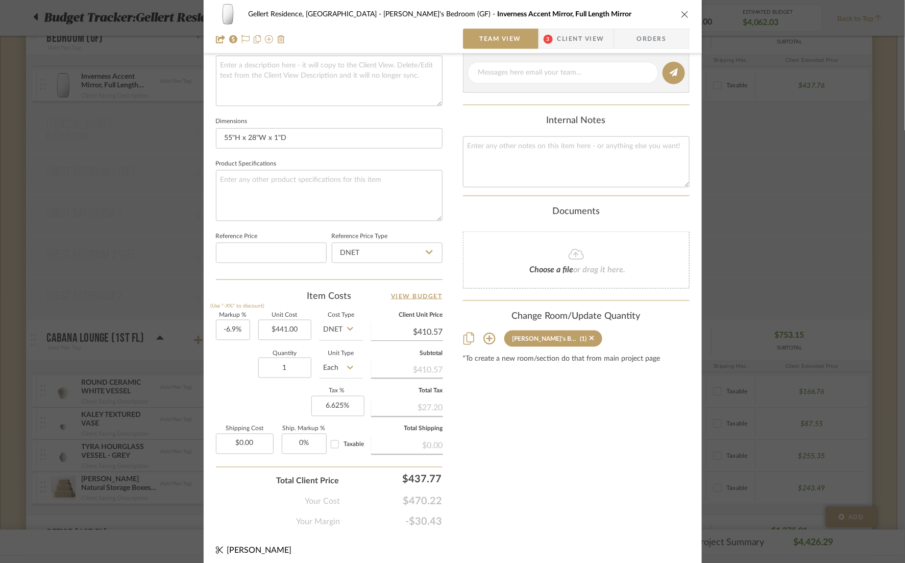
click at [681, 12] on icon "close" at bounding box center [685, 14] width 8 height 8
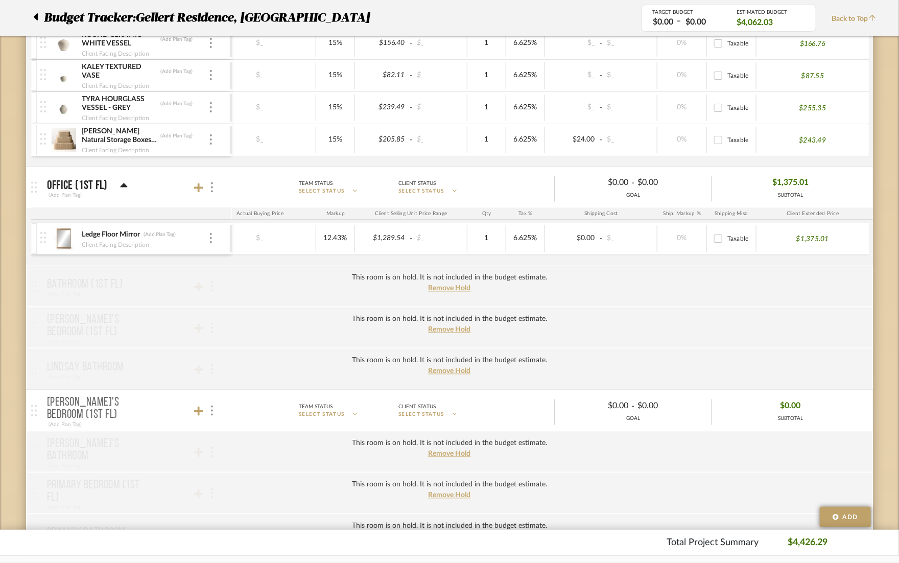
scroll to position [995, 0]
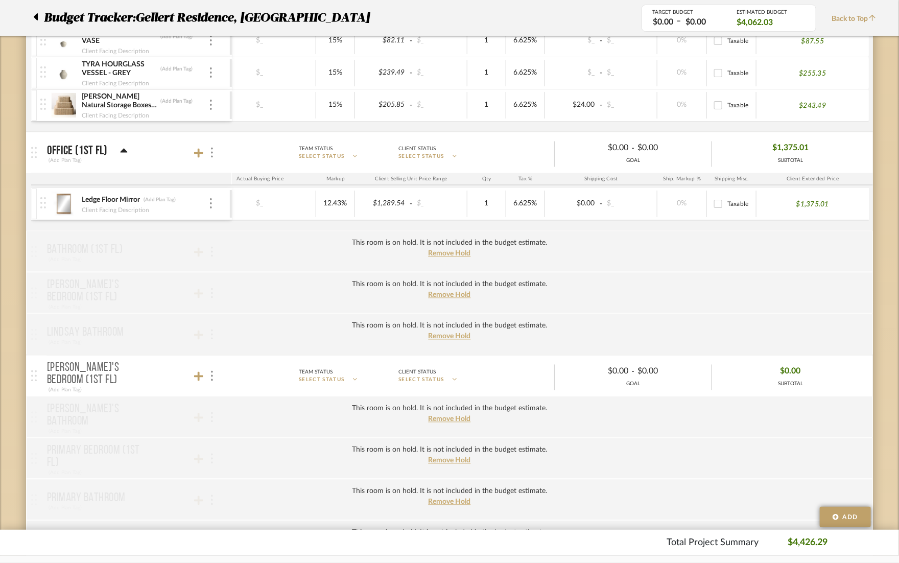
click at [65, 208] on img at bounding box center [63, 204] width 25 height 25
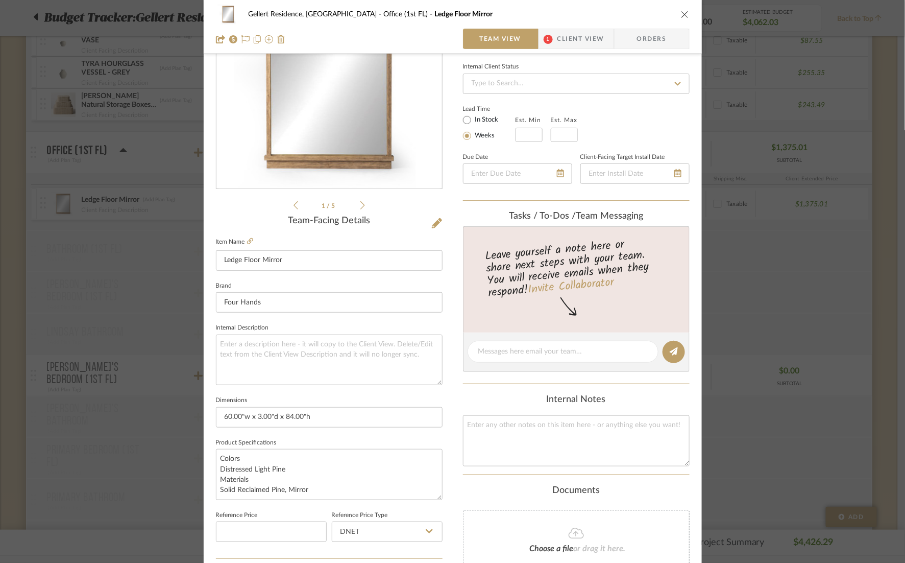
scroll to position [306, 0]
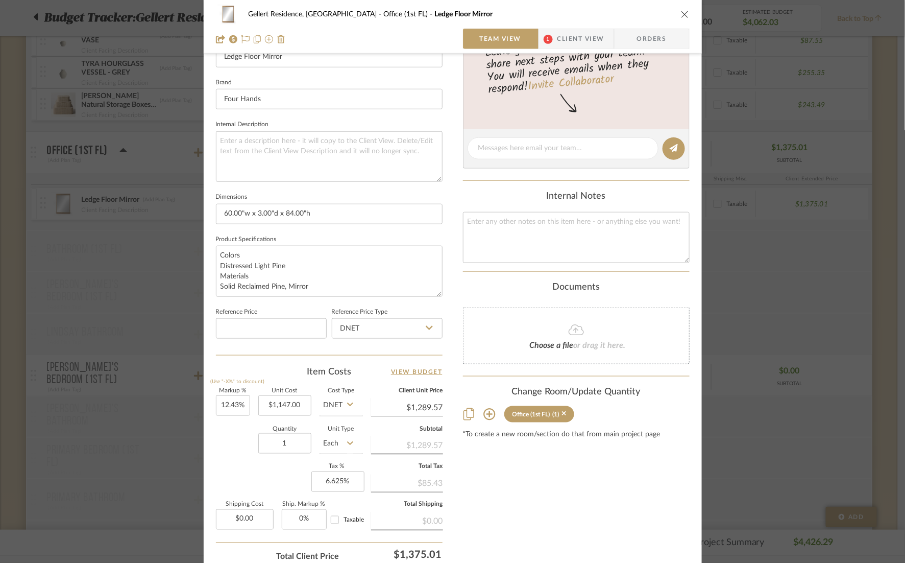
click at [682, 11] on icon "close" at bounding box center [685, 14] width 8 height 8
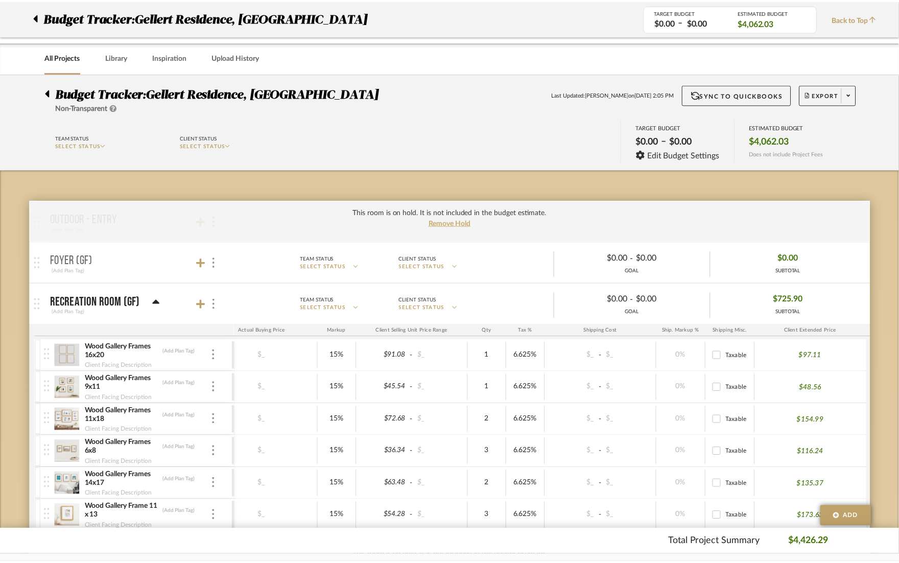
scroll to position [995, 0]
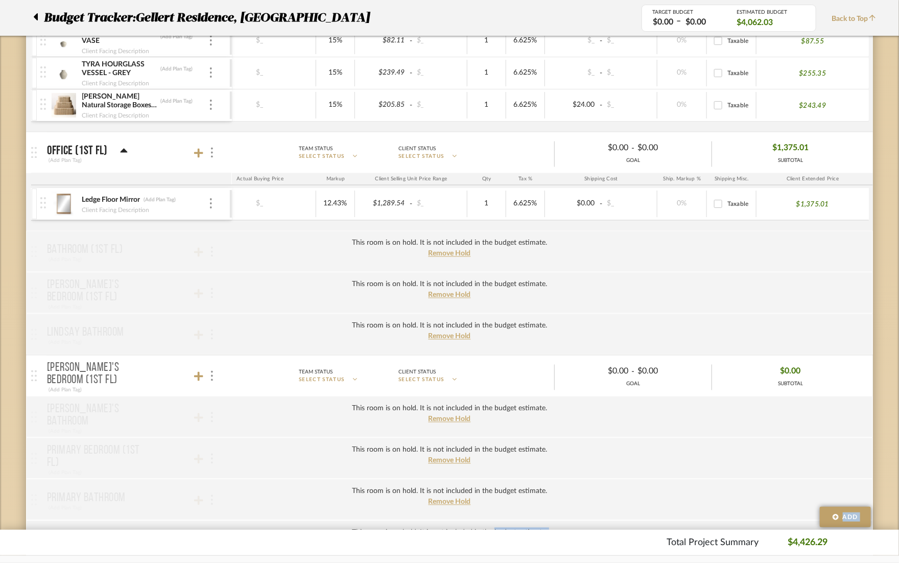
drag, startPoint x: 495, startPoint y: 524, endPoint x: 370, endPoint y: 534, distance: 125.0
click at [370, 534] on div "Budget Tracker: Gellert Residence, [GEOGRAPHIC_DATA] Non-Transparent Last Updat…" at bounding box center [449, 345] width 899 height 2535
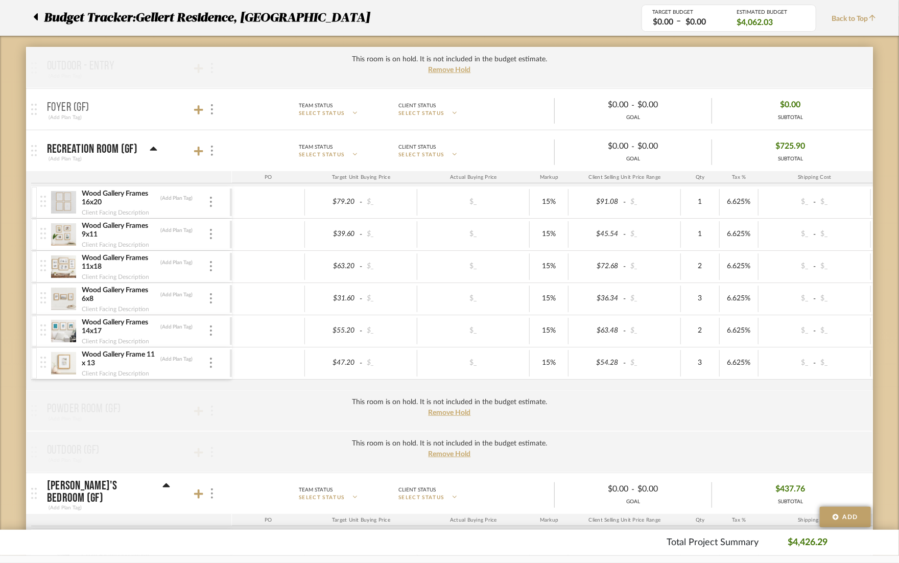
scroll to position [0, 158]
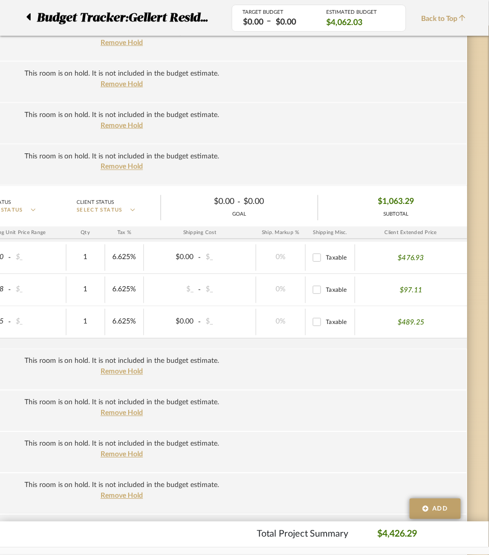
scroll to position [1455, 246]
